Goal: Information Seeking & Learning: Check status

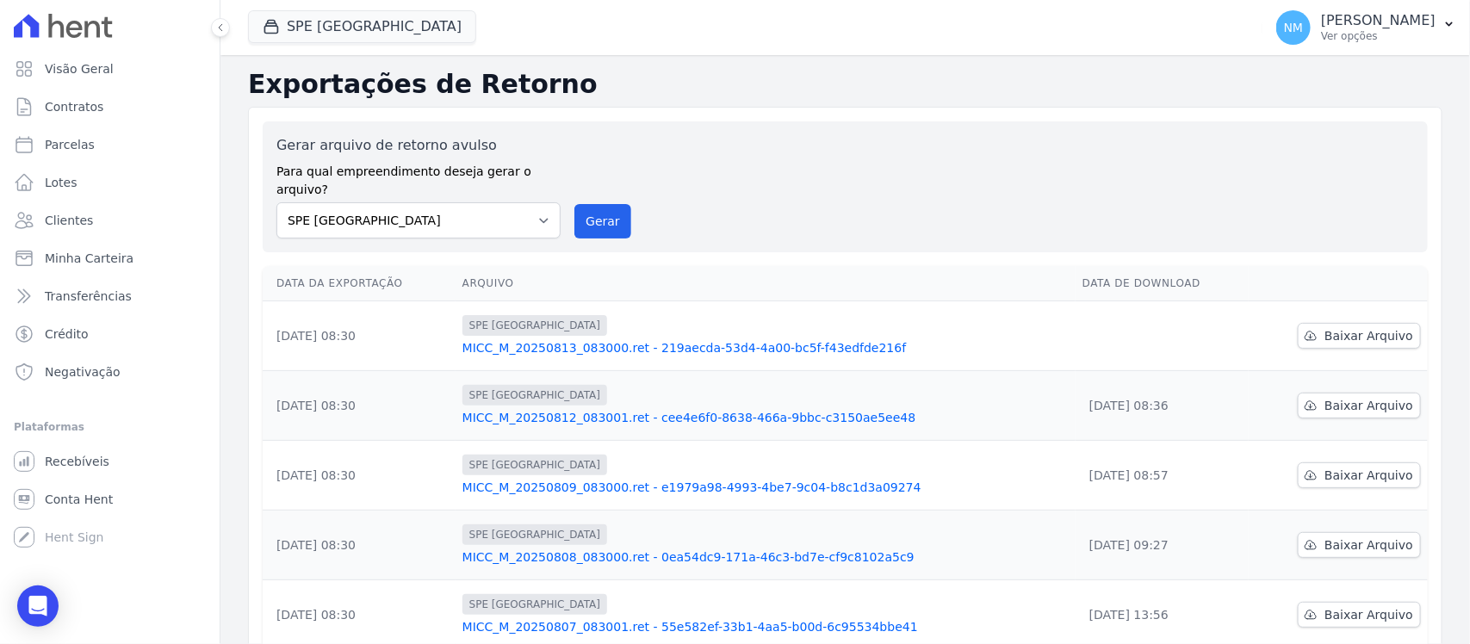
drag, startPoint x: 31, startPoint y: 605, endPoint x: 61, endPoint y: 581, distance: 38.1
click at [33, 604] on icon "Open Intercom Messenger" at bounding box center [38, 606] width 18 height 21
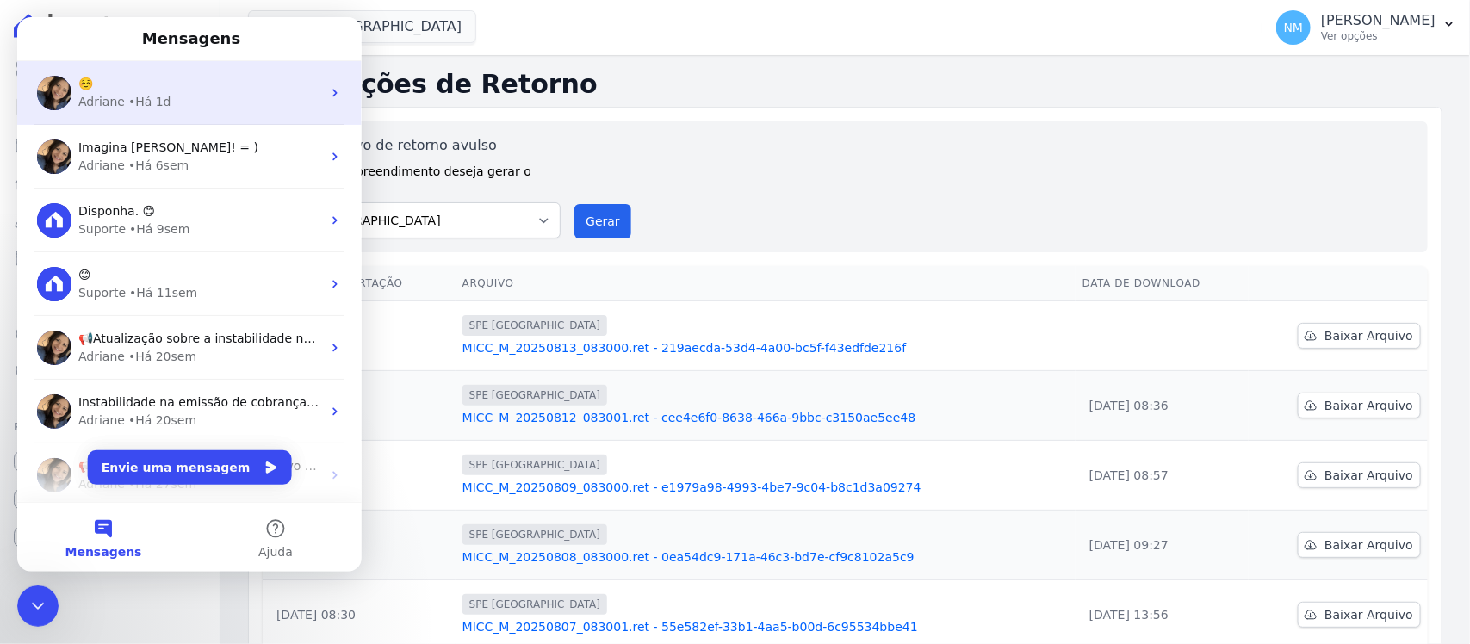
click at [207, 100] on div "Adriane • Há 1d" at bounding box center [199, 102] width 243 height 18
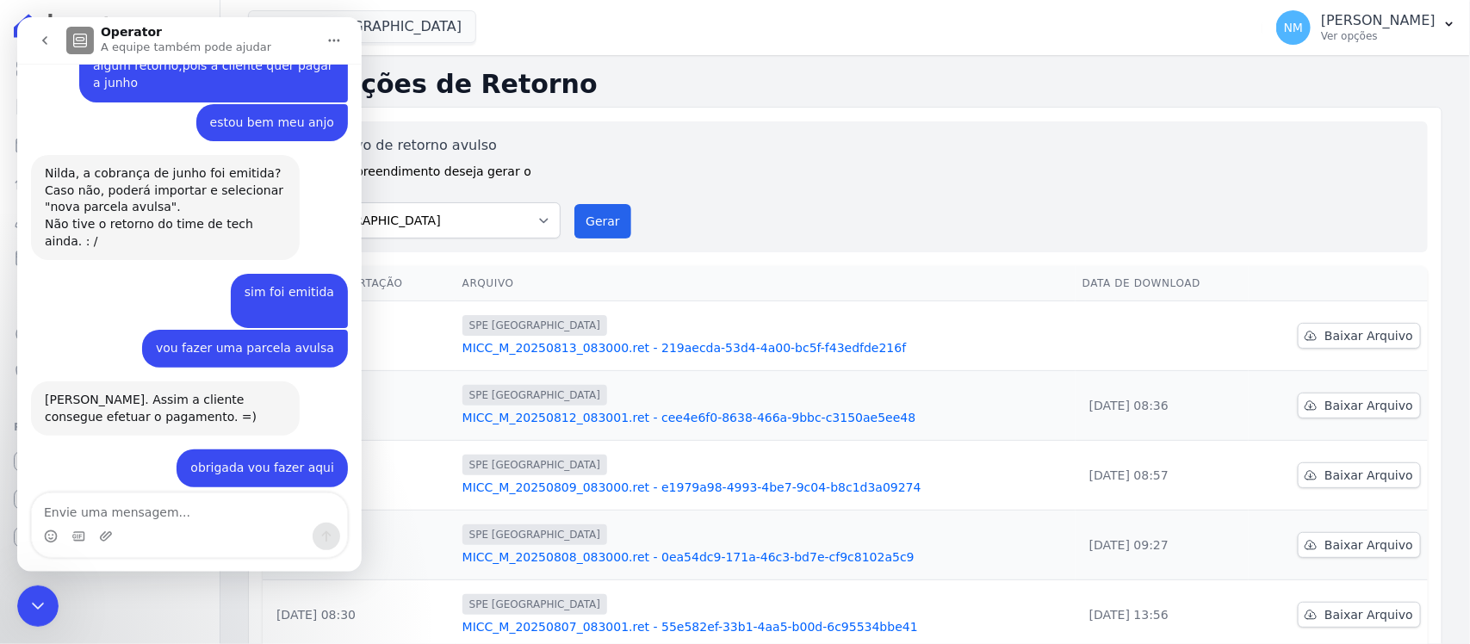
scroll to position [7297, 0]
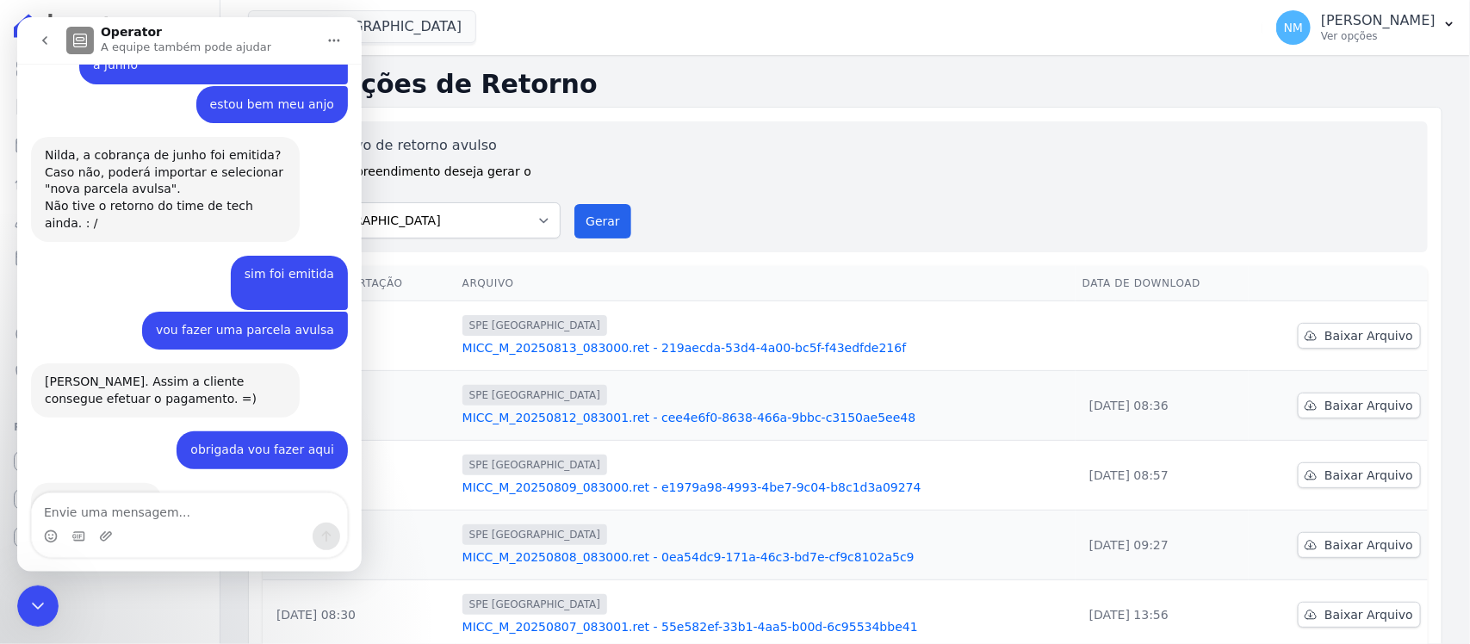
drag, startPoint x: 47, startPoint y: 606, endPoint x: 568, endPoint y: 665, distance: 524.3
click at [48, 604] on div "Encerramento do Messenger da Intercom" at bounding box center [37, 605] width 41 height 41
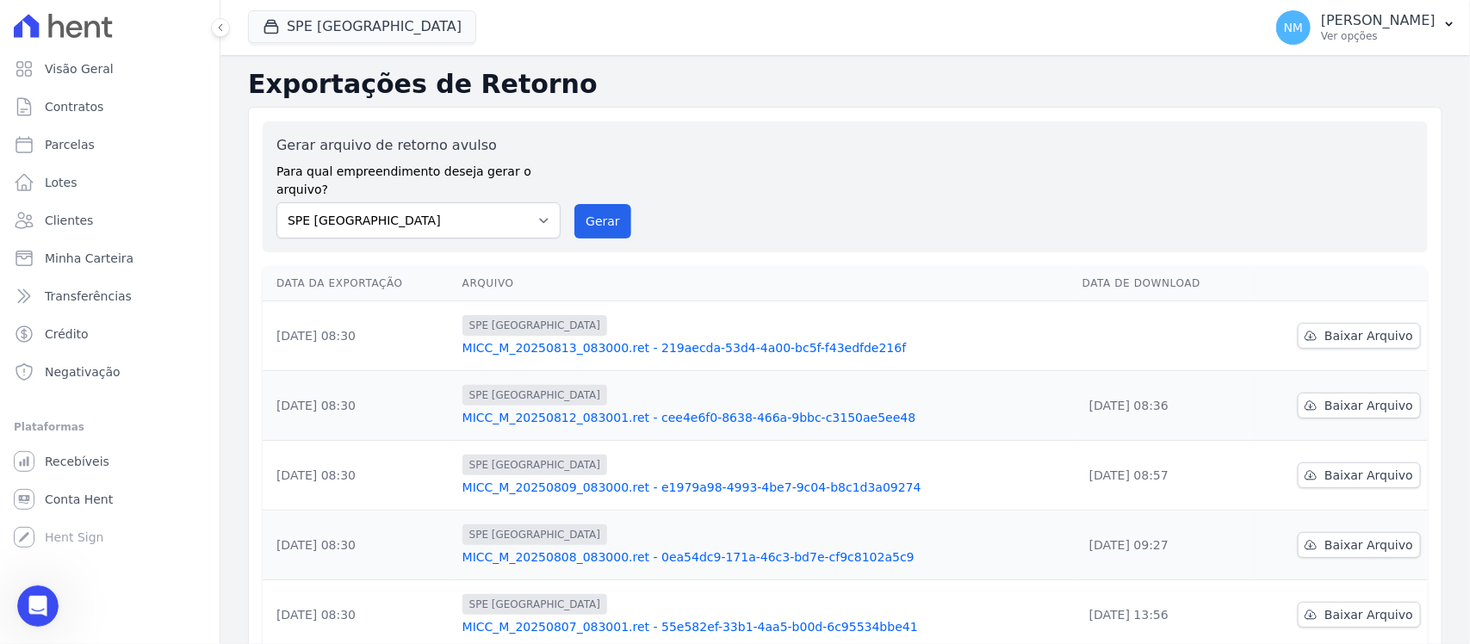
click at [41, 599] on icon "Abertura do Messenger da Intercom" at bounding box center [38, 606] width 28 height 28
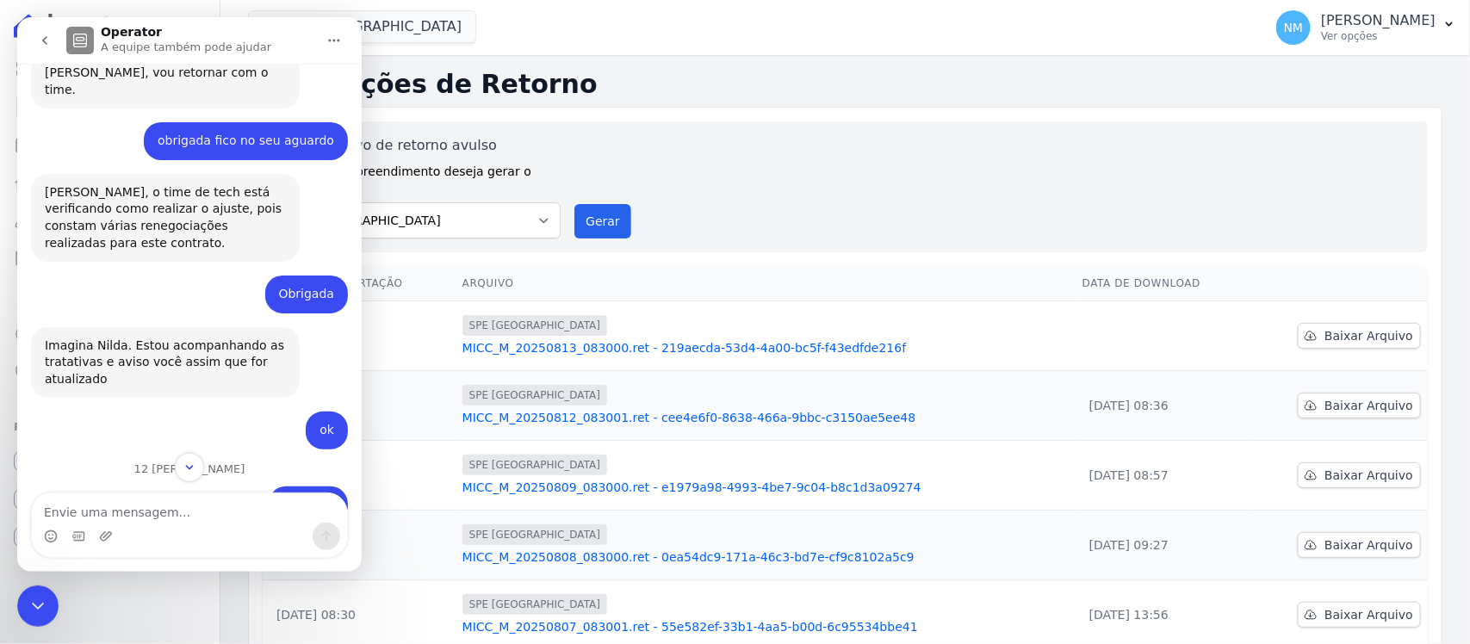
scroll to position [6651, 0]
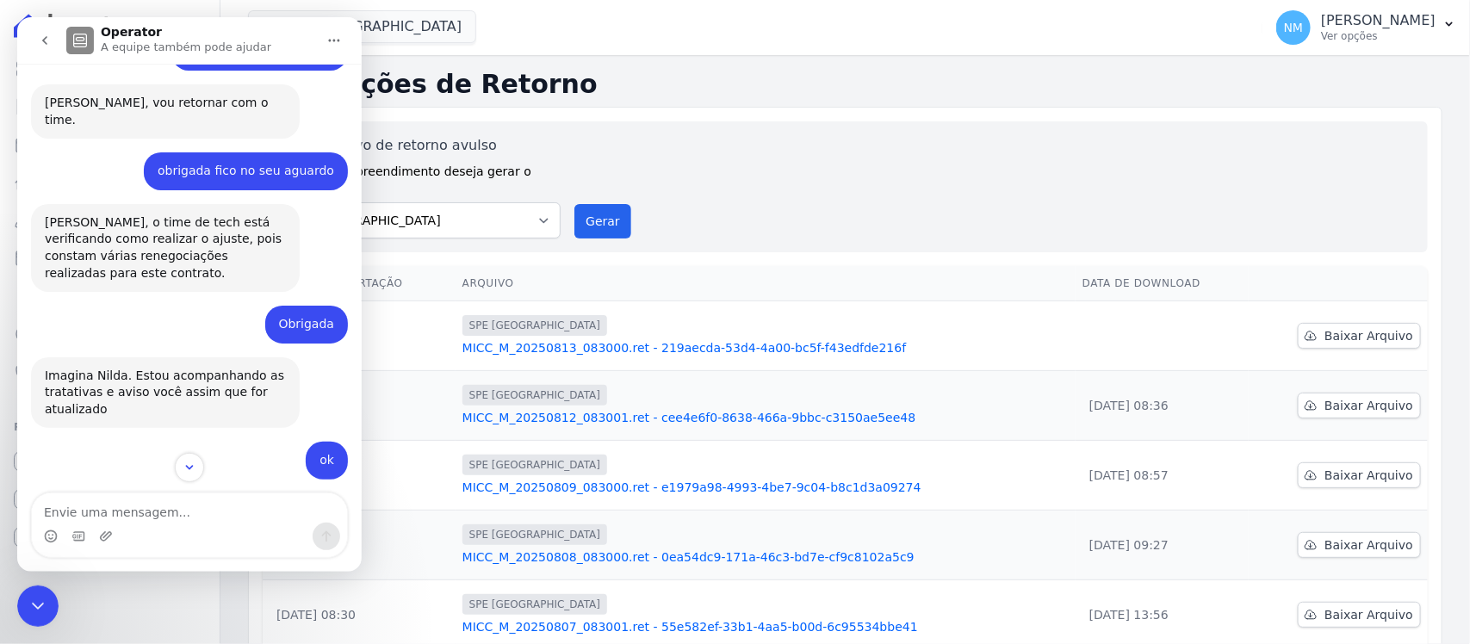
drag, startPoint x: 43, startPoint y: 602, endPoint x: 84, endPoint y: 1179, distance: 578.4
click at [43, 602] on icon "Encerramento do Messenger da Intercom" at bounding box center [38, 605] width 12 height 7
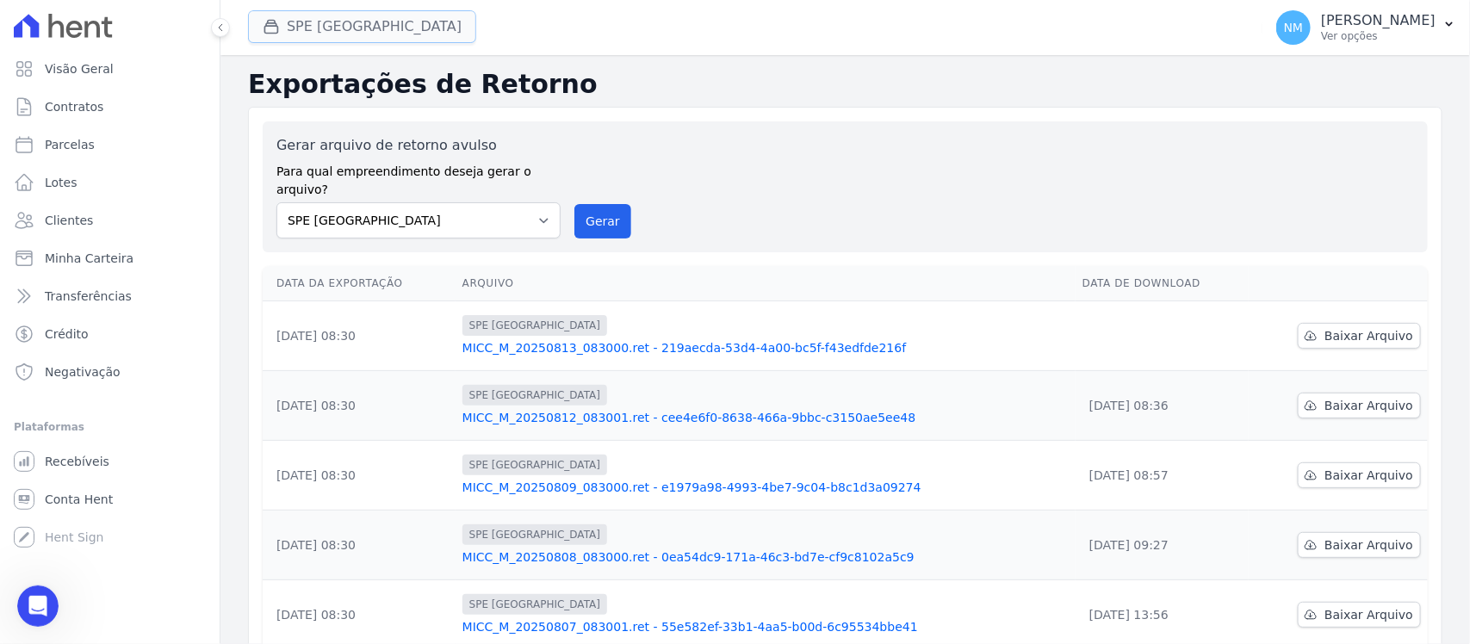
click at [333, 30] on button "SPE [GEOGRAPHIC_DATA]" at bounding box center [362, 26] width 228 height 33
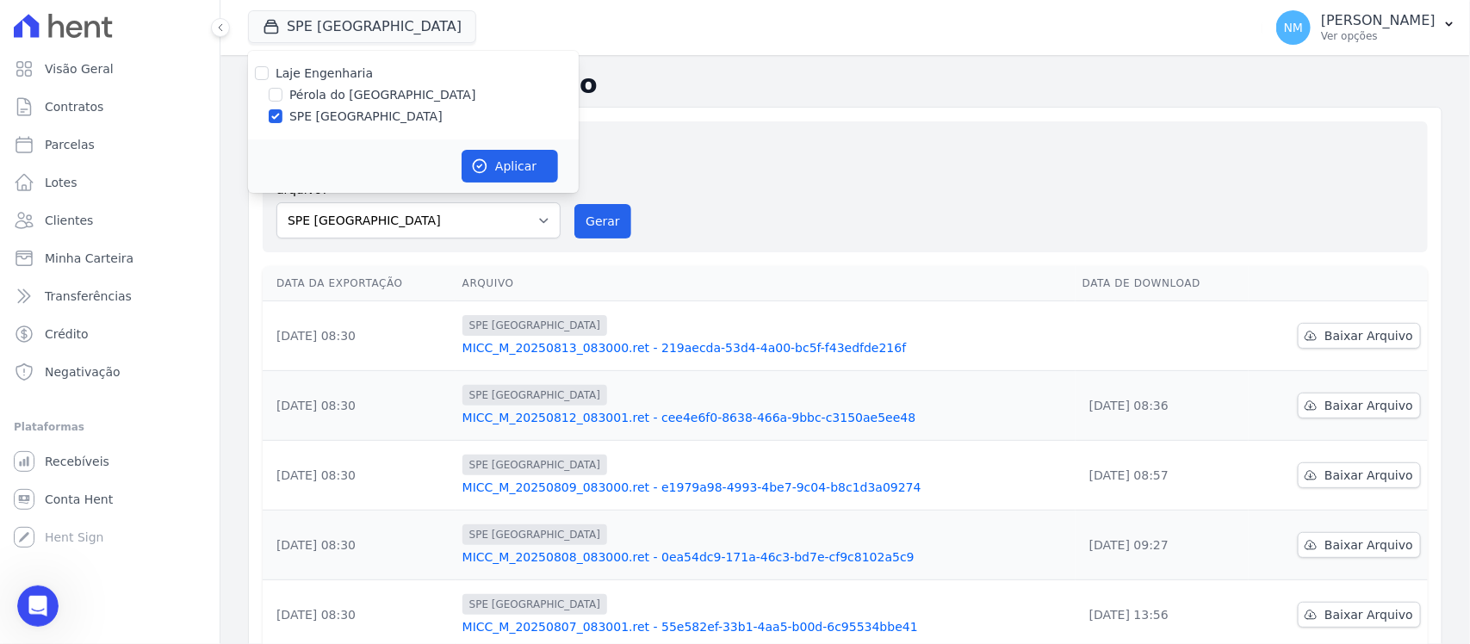
click at [310, 88] on label "Pérola do [GEOGRAPHIC_DATA]" at bounding box center [382, 95] width 187 height 18
click at [282, 88] on input "Pérola do [GEOGRAPHIC_DATA]" at bounding box center [276, 95] width 14 height 14
checkbox input "true"
click at [313, 116] on label "SPE [GEOGRAPHIC_DATA]" at bounding box center [365, 117] width 153 height 18
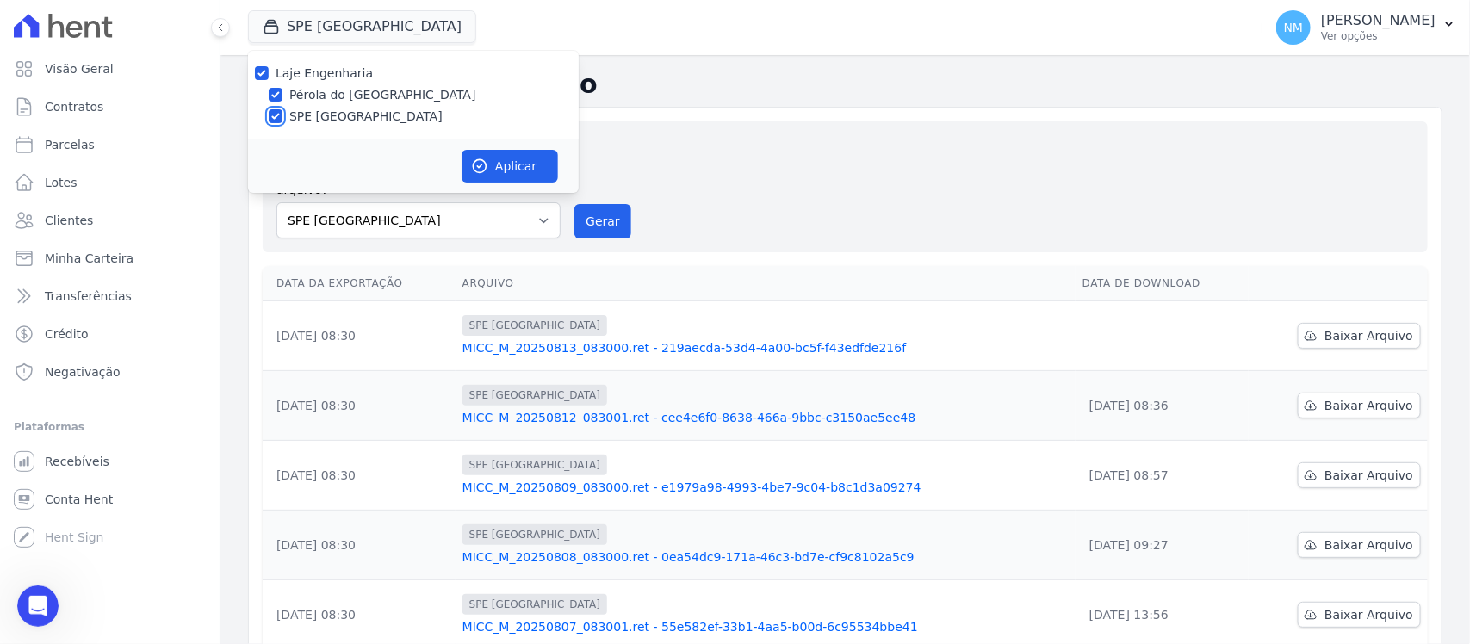
click at [282, 116] on input "SPE [GEOGRAPHIC_DATA]" at bounding box center [276, 116] width 14 height 14
checkbox input "false"
click at [485, 161] on icon "button" at bounding box center [479, 166] width 17 height 17
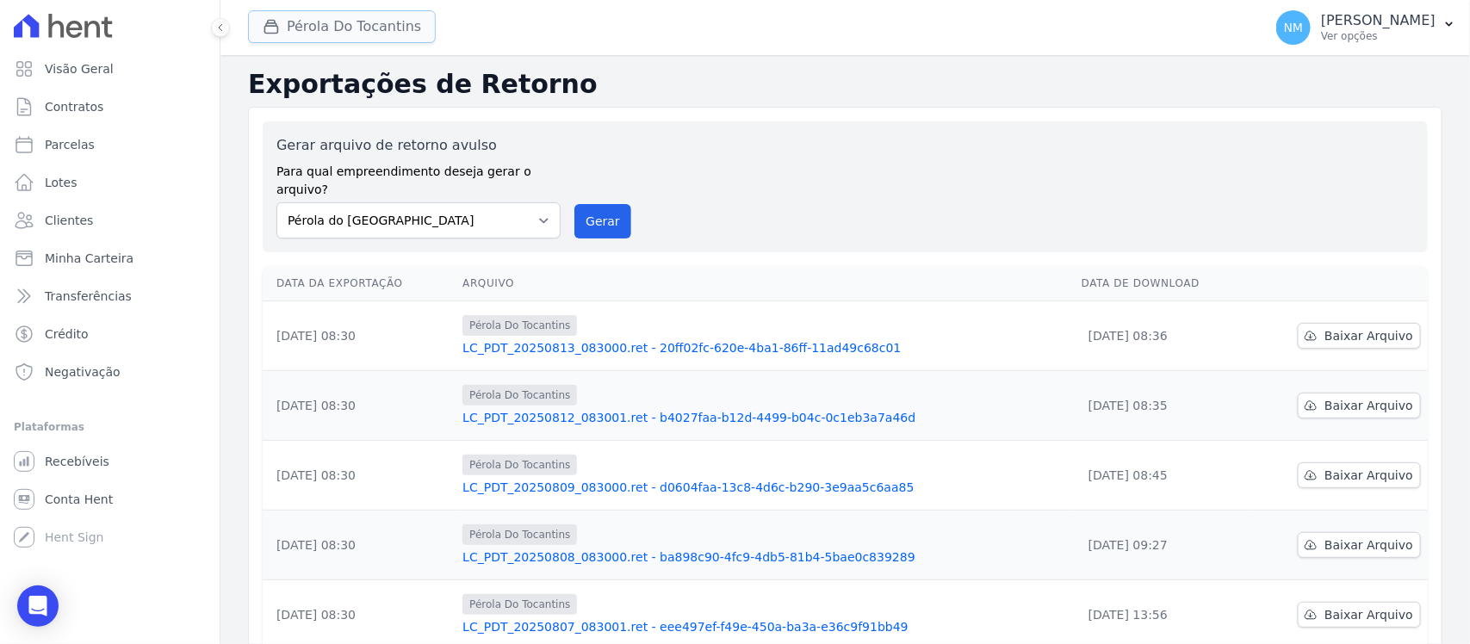
click at [328, 34] on button "Pérola Do Tocantins" at bounding box center [342, 26] width 188 height 33
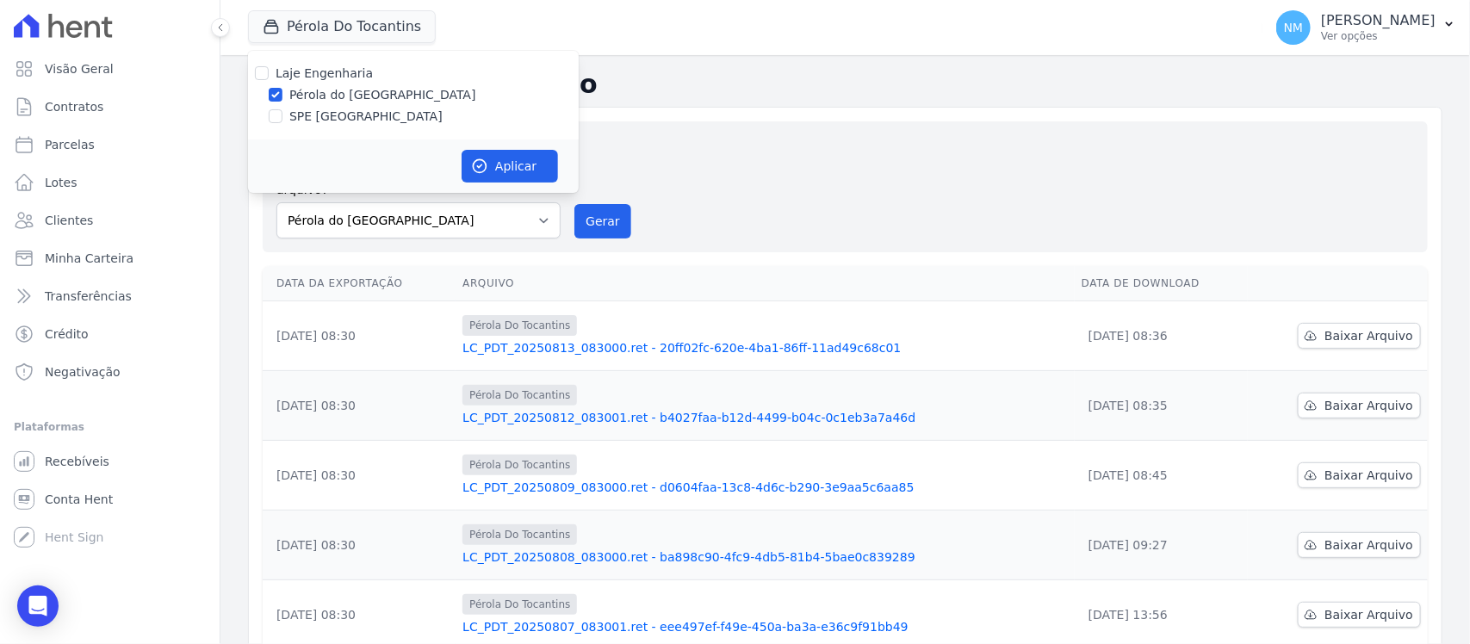
click at [313, 110] on label "SPE [GEOGRAPHIC_DATA]" at bounding box center [365, 117] width 153 height 18
click at [282, 110] on input "SPE [GEOGRAPHIC_DATA]" at bounding box center [276, 116] width 14 height 14
checkbox input "true"
click at [336, 91] on label "Pérola do [GEOGRAPHIC_DATA]" at bounding box center [382, 95] width 187 height 18
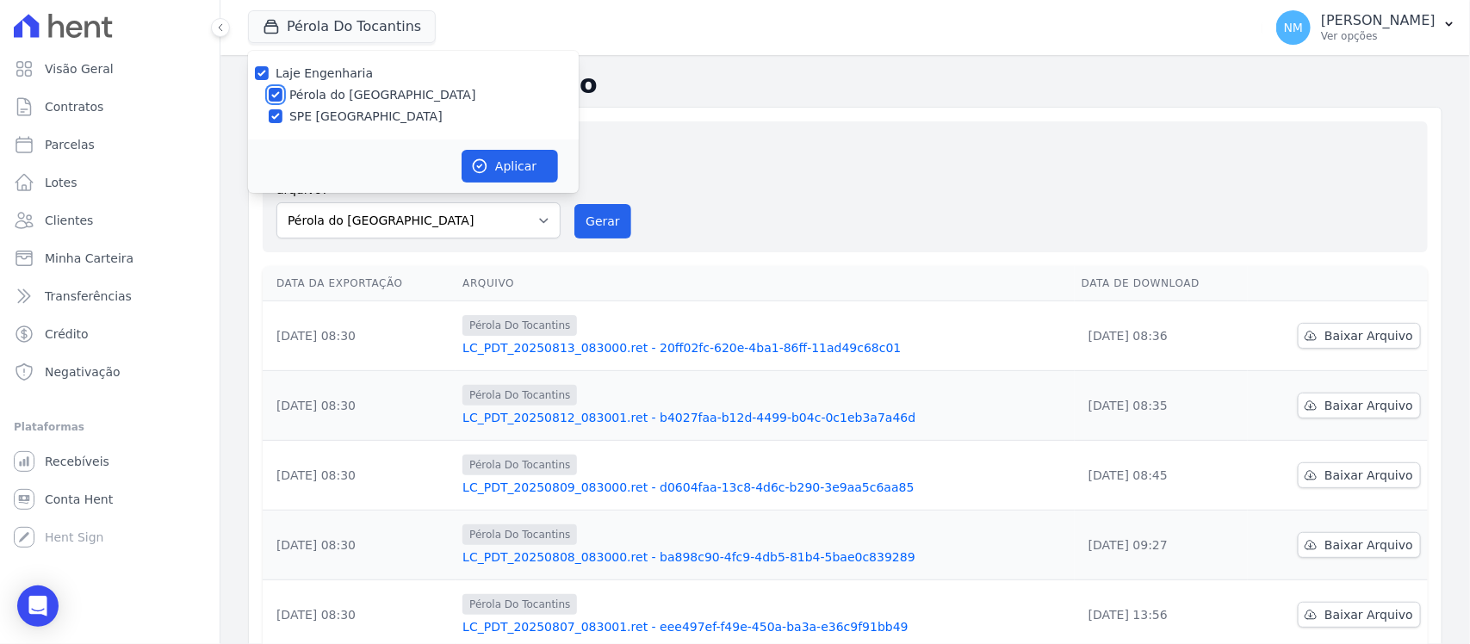
click at [282, 91] on input "Pérola do [GEOGRAPHIC_DATA]" at bounding box center [276, 95] width 14 height 14
checkbox input "false"
click at [536, 170] on button "Aplicar" at bounding box center [510, 166] width 96 height 33
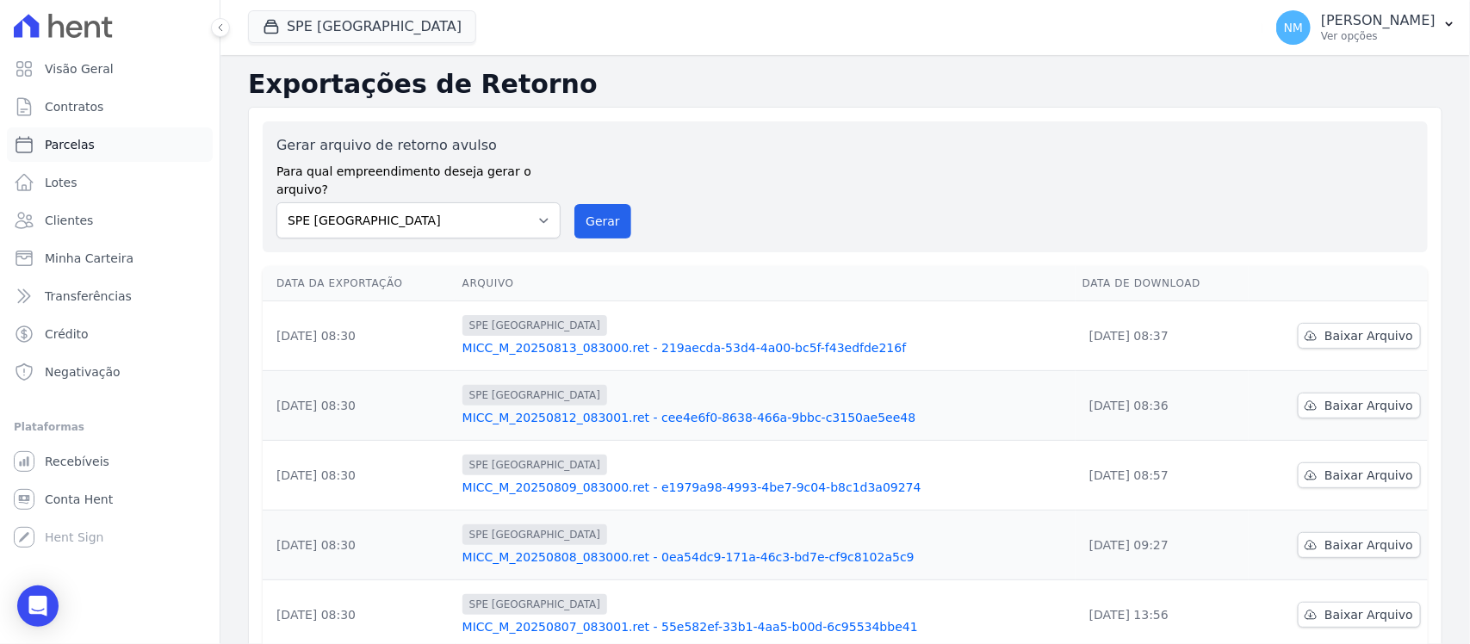
click at [138, 148] on link "Parcelas" at bounding box center [110, 144] width 206 height 34
select select
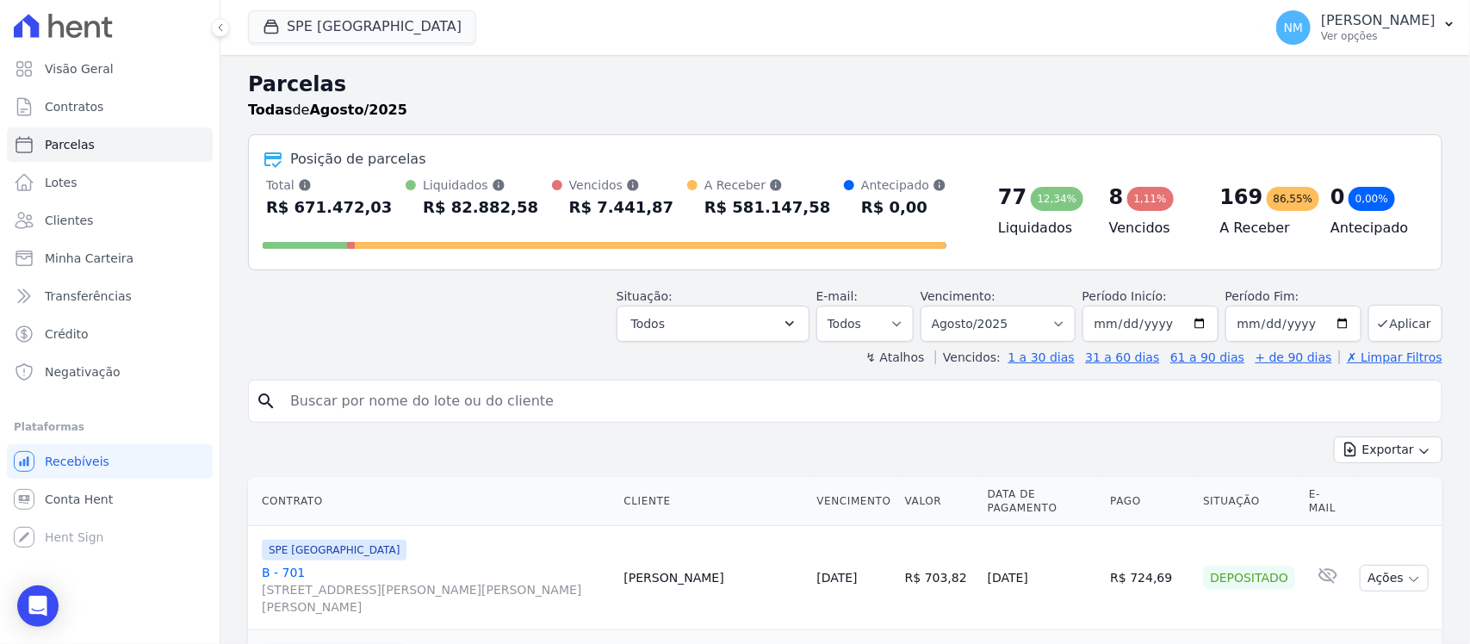
click at [311, 401] on input "search" at bounding box center [857, 401] width 1155 height 34
type input "FILLIPE"
select select
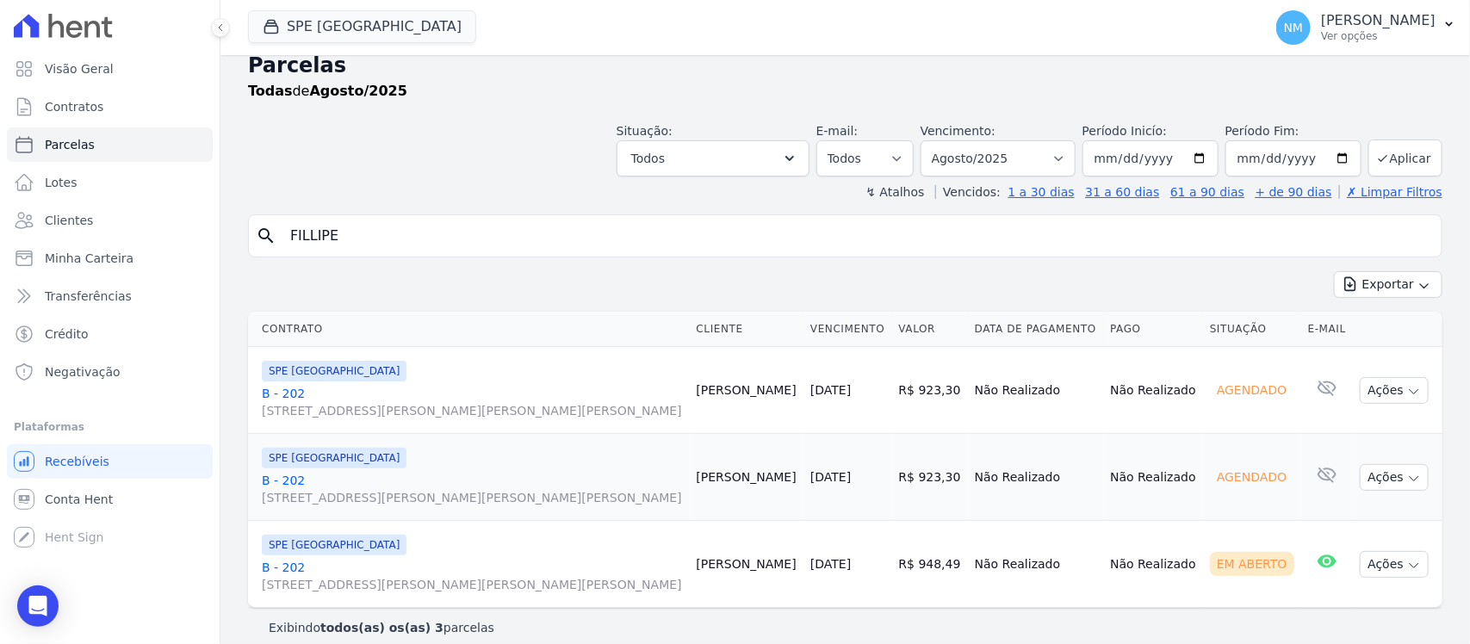
scroll to position [36, 0]
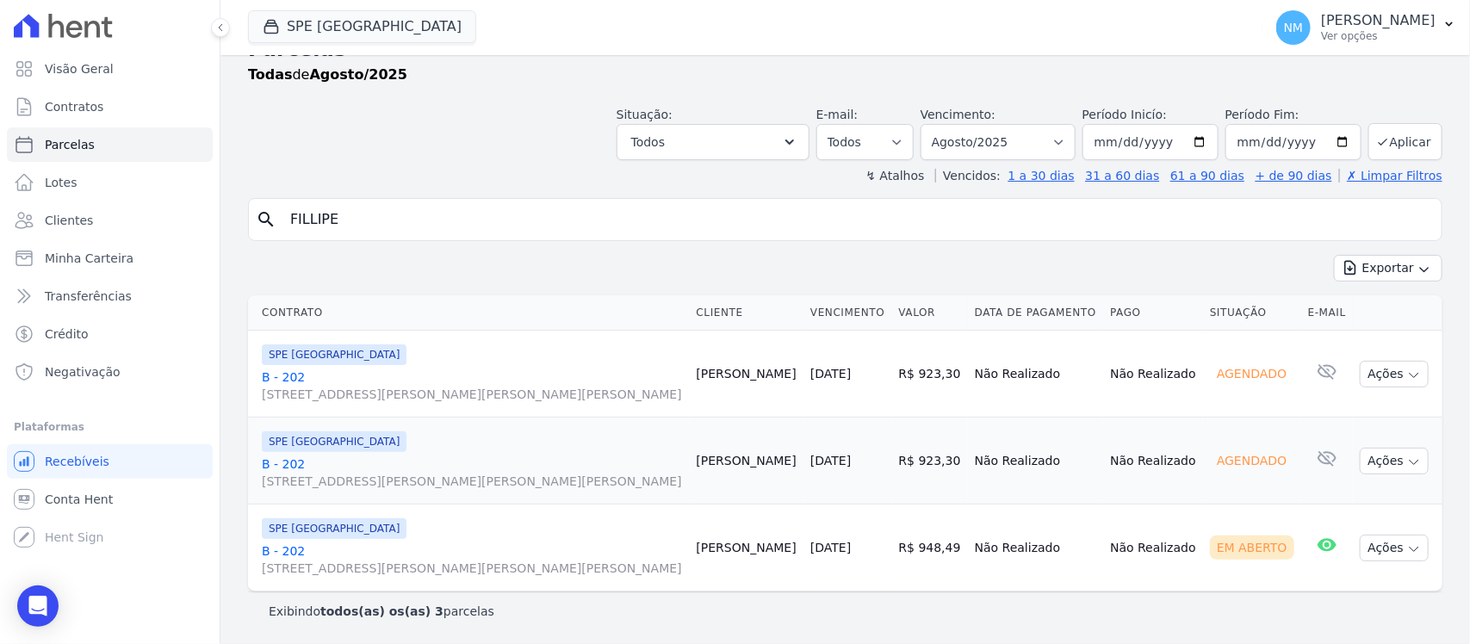
drag, startPoint x: 282, startPoint y: 549, endPoint x: 537, endPoint y: 368, distance: 311.9
click at [284, 549] on link "B - 202 [STREET_ADDRESS][PERSON_NAME][PERSON_NAME][PERSON_NAME]" at bounding box center [472, 560] width 421 height 34
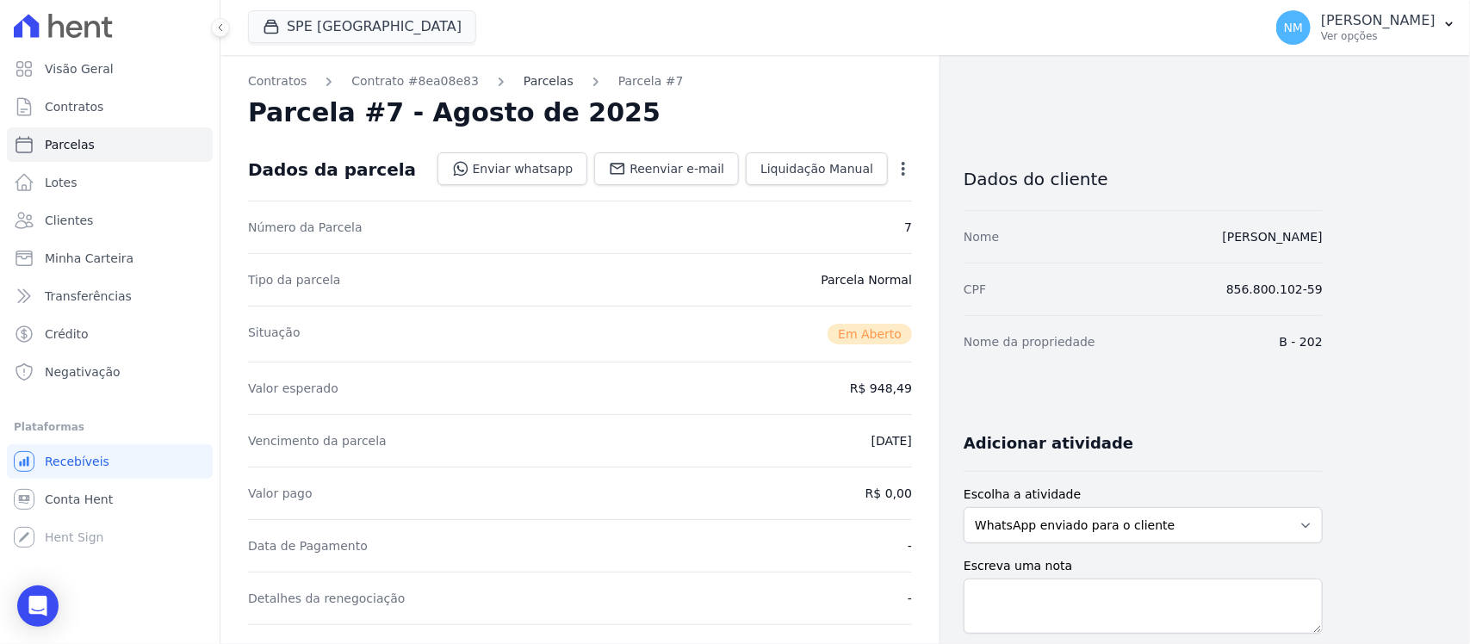
click at [524, 78] on link "Parcelas" at bounding box center [549, 81] width 50 height 18
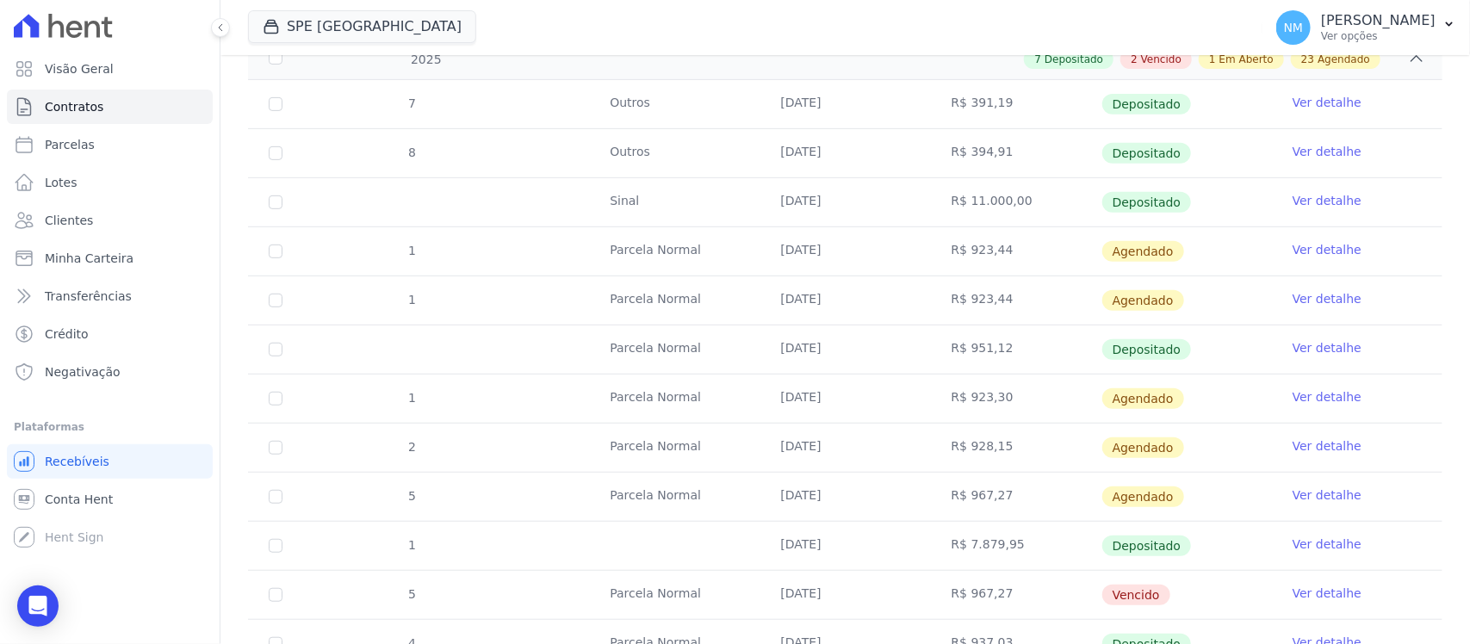
scroll to position [323, 0]
